Goal: Task Accomplishment & Management: Manage account settings

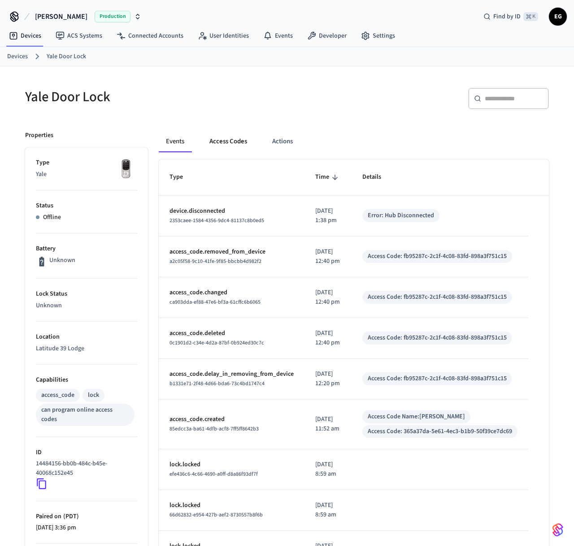
click at [224, 142] on button "Access Codes" at bounding box center [228, 142] width 52 height 22
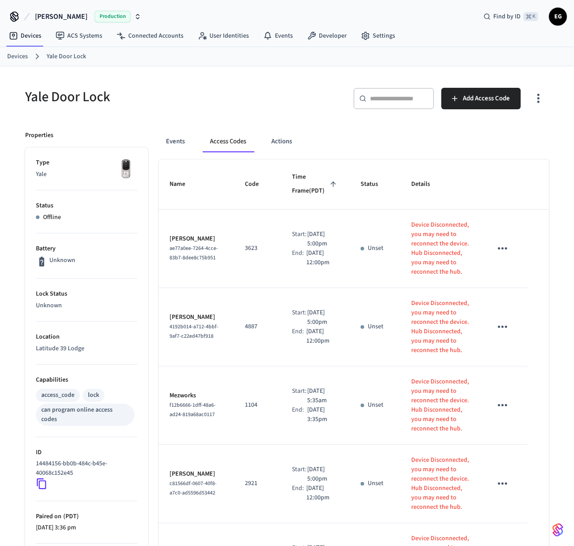
click at [303, 183] on span "Time Frame (PDT)" at bounding box center [315, 184] width 47 height 28
click at [245, 251] on p "2298826" at bounding box center [258, 248] width 26 height 9
copy p "2298826"
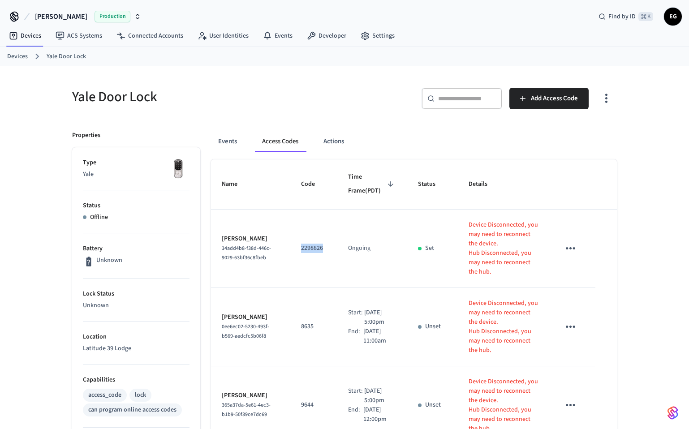
click at [305, 253] on td "2298826" at bounding box center [313, 249] width 47 height 78
click at [307, 251] on p "2298826" at bounding box center [314, 248] width 26 height 9
copy p "2298826"
